Goal: Communication & Community: Answer question/provide support

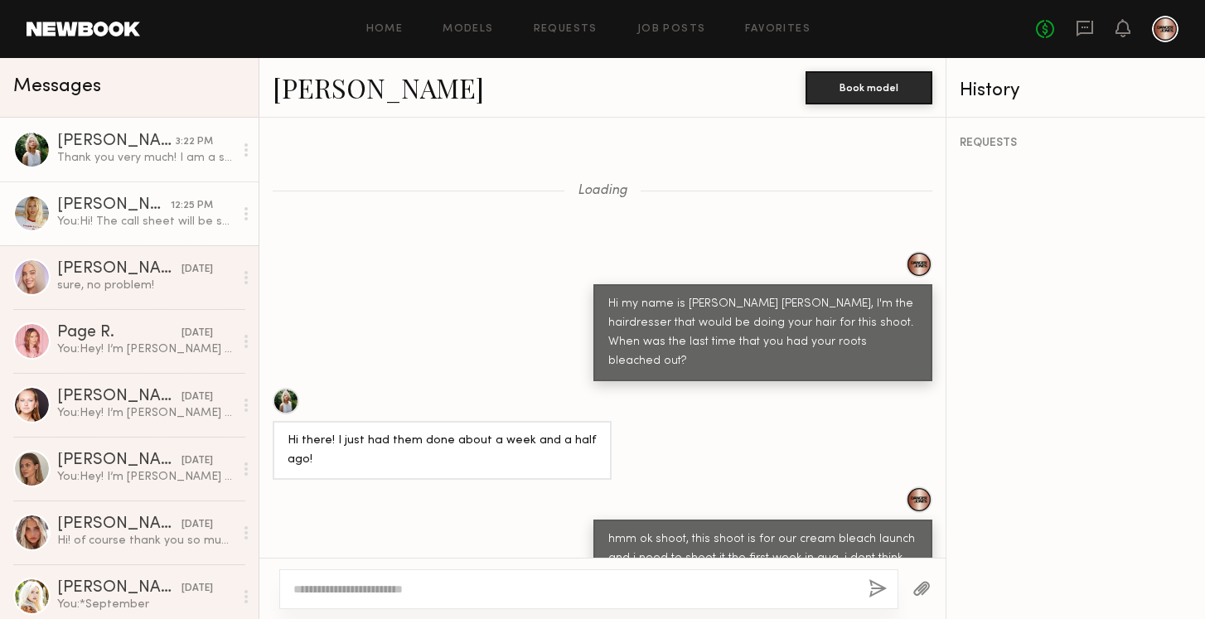
scroll to position [2950, 0]
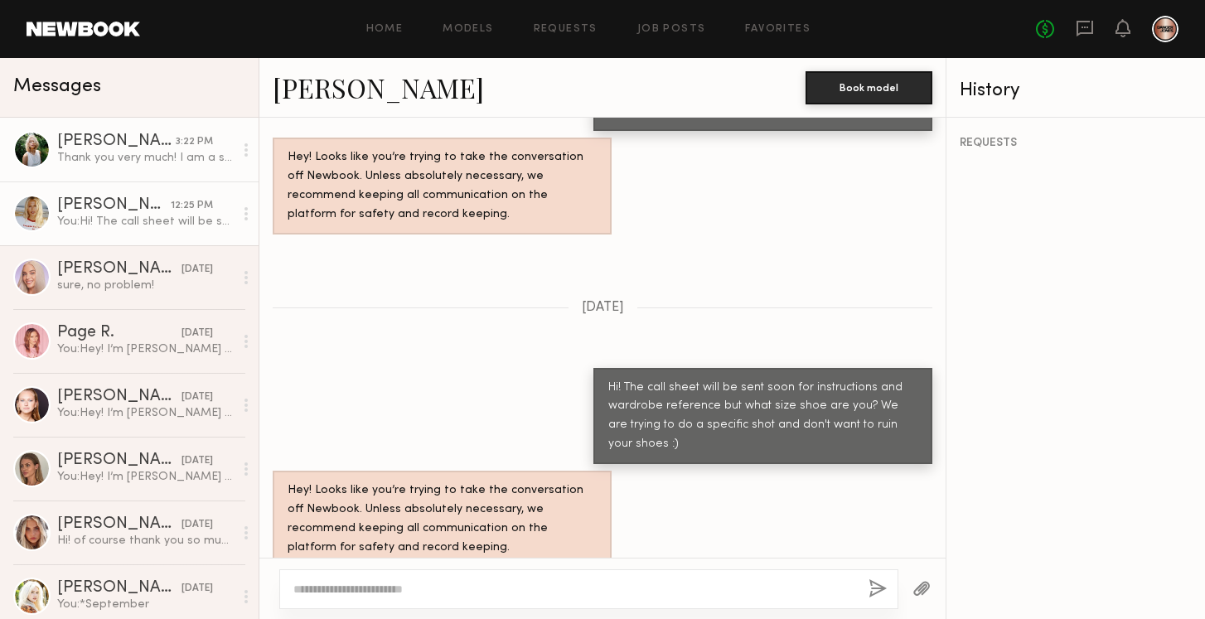
click at [129, 213] on div "[PERSON_NAME]" at bounding box center [113, 205] width 113 height 17
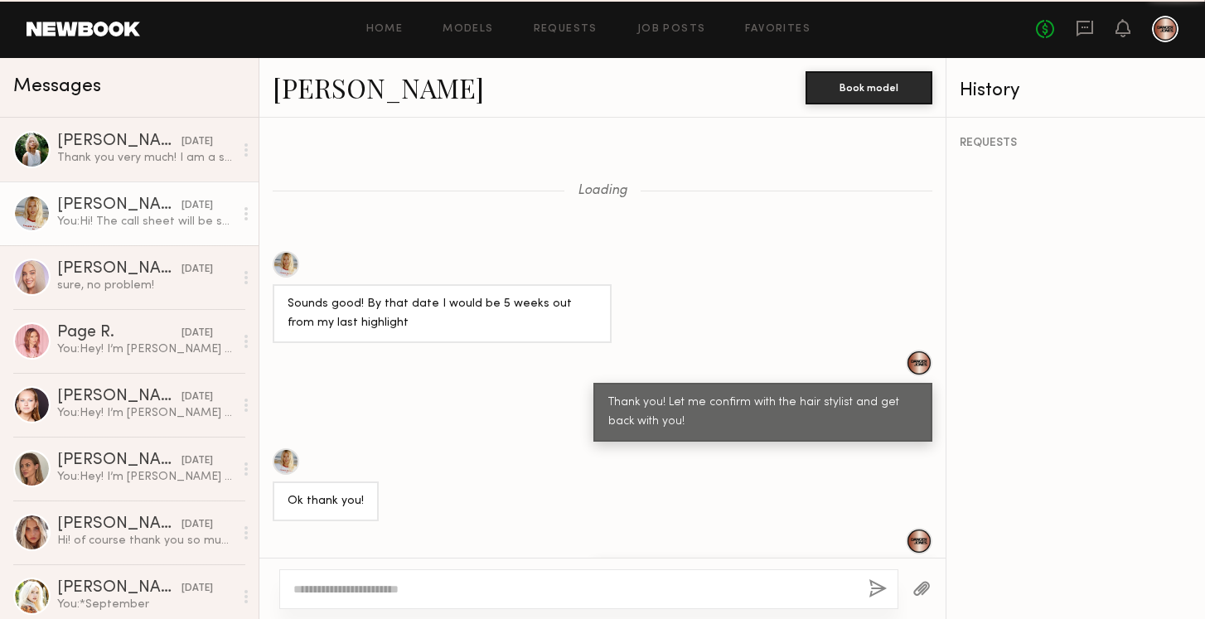
scroll to position [1284, 0]
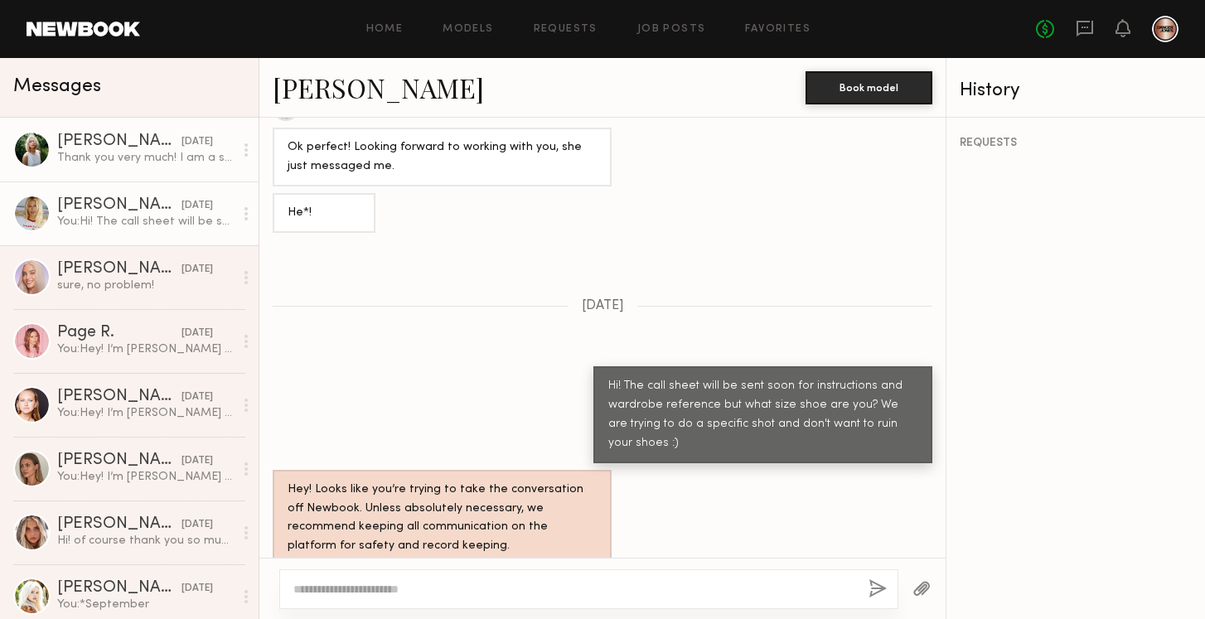
click at [147, 167] on link "[PERSON_NAME] [DATE] Thank you very much! I am a size 8" at bounding box center [129, 150] width 258 height 64
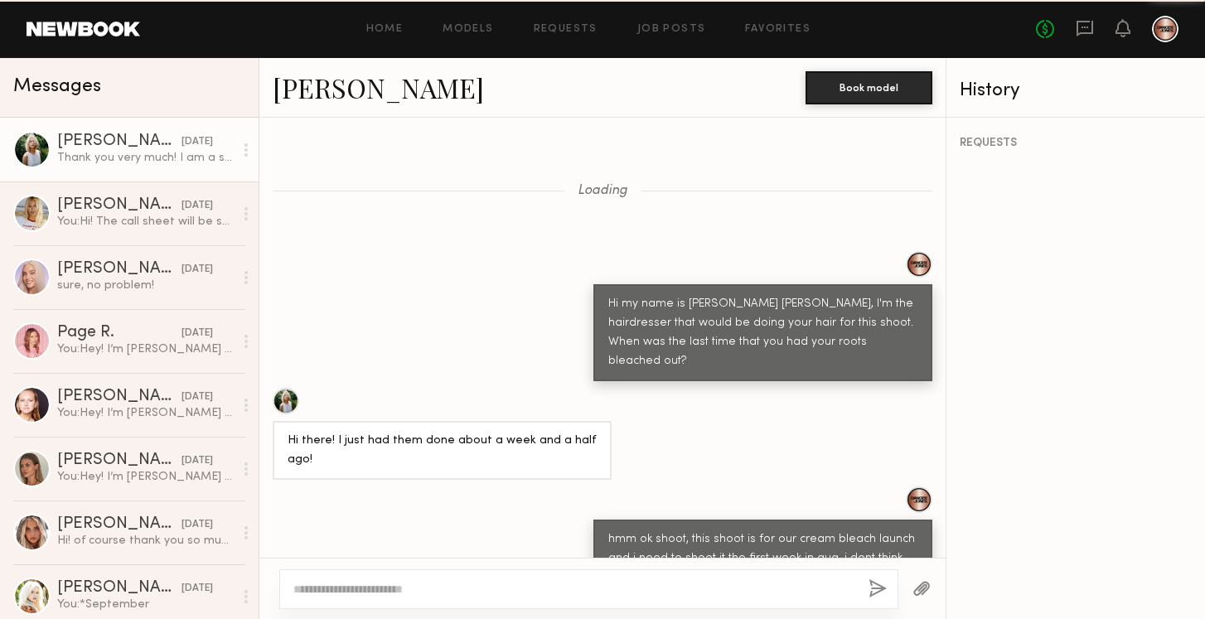
scroll to position [2957, 0]
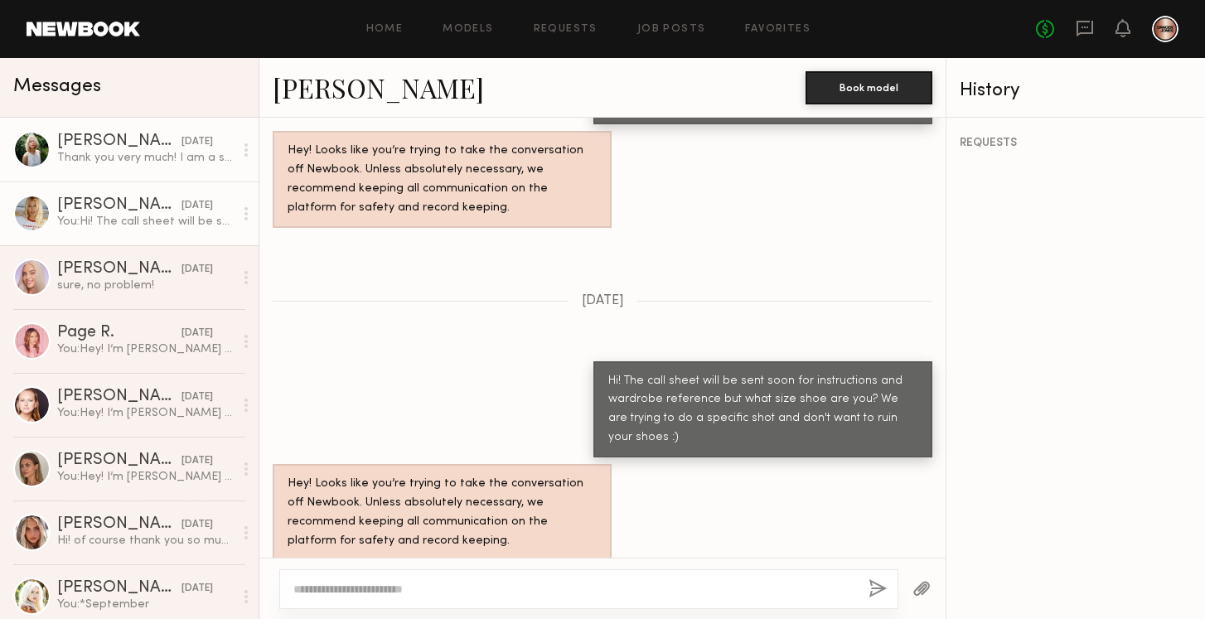
click at [136, 223] on div "You: Hi! The call sheet will be sent soon for instructions and wardrobe referen…" at bounding box center [145, 222] width 176 height 16
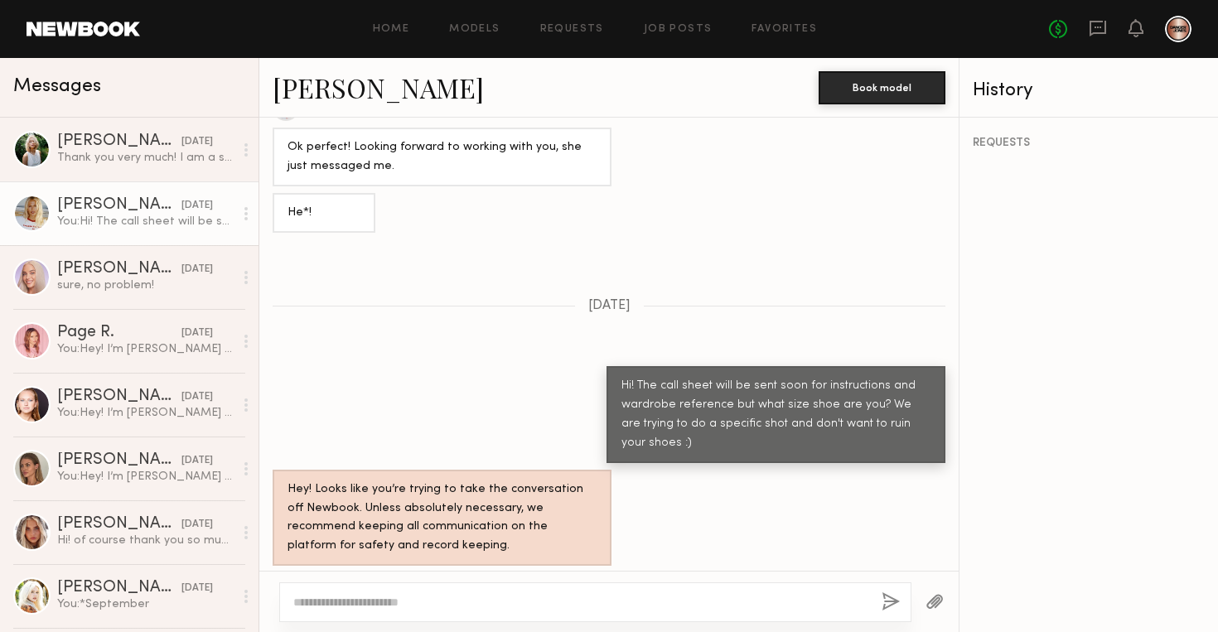
scroll to position [1271, 0]
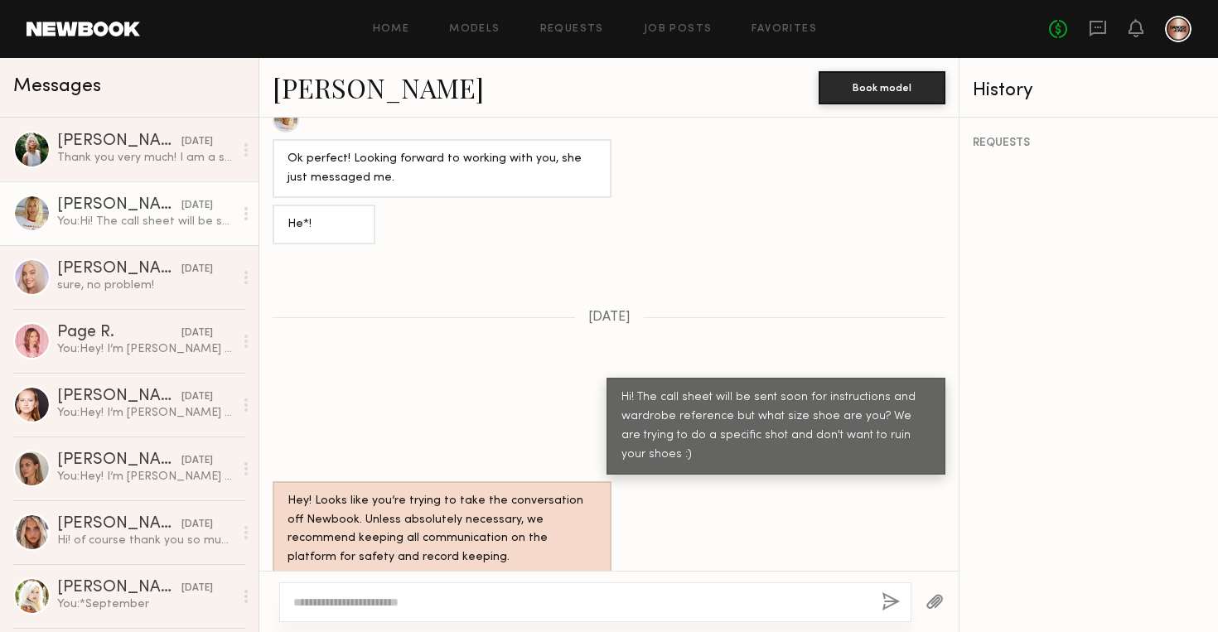
scroll to position [1271, 0]
